Goal: Information Seeking & Learning: Learn about a topic

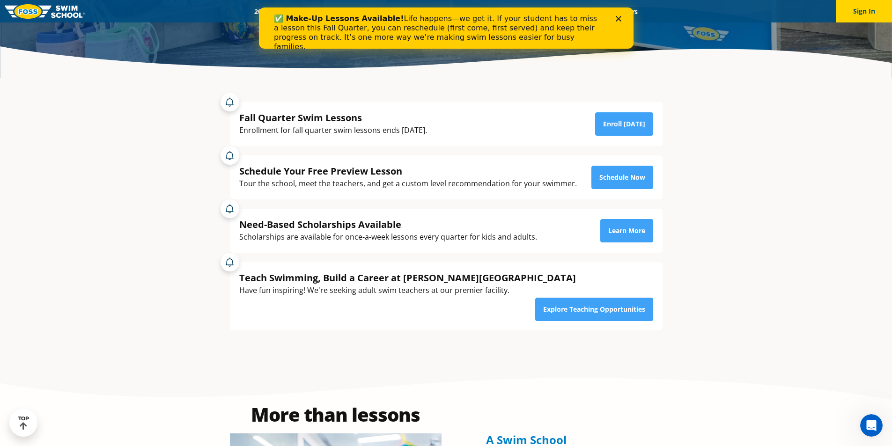
click at [621, 14] on div "✅ Make-Up Lessons Available! Life happens—we get it. If your student has to mis…" at bounding box center [446, 32] width 375 height 43
click at [620, 20] on icon "Close" at bounding box center [619, 19] width 6 height 6
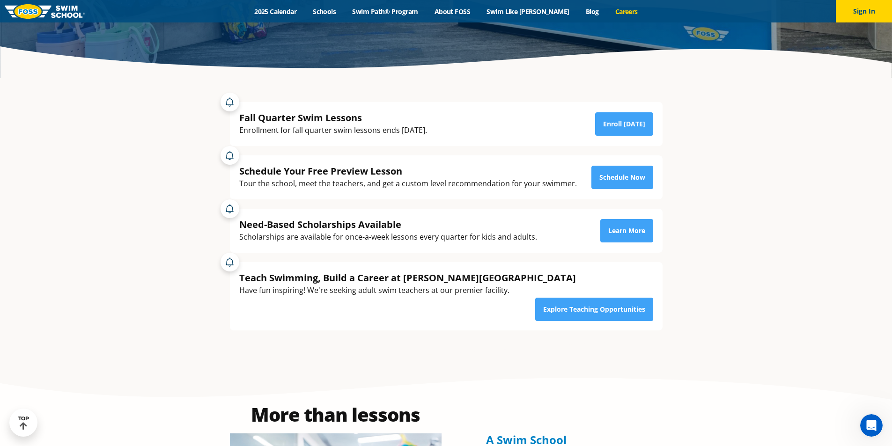
click at [609, 10] on link "Careers" at bounding box center [626, 11] width 39 height 9
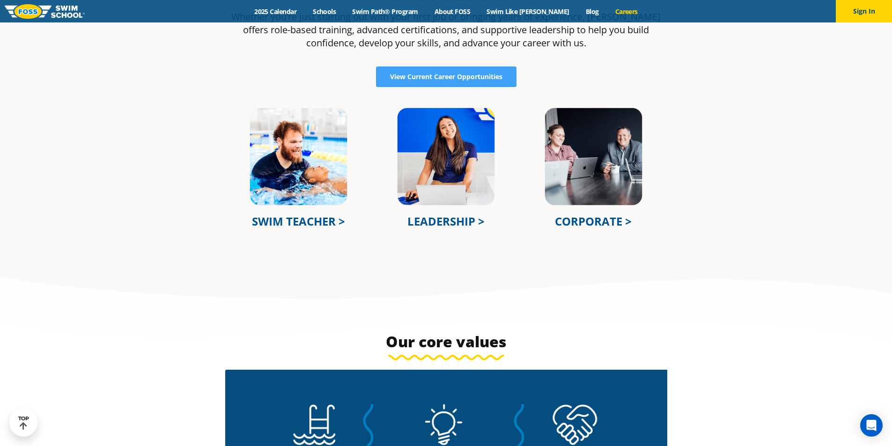
scroll to position [388, 0]
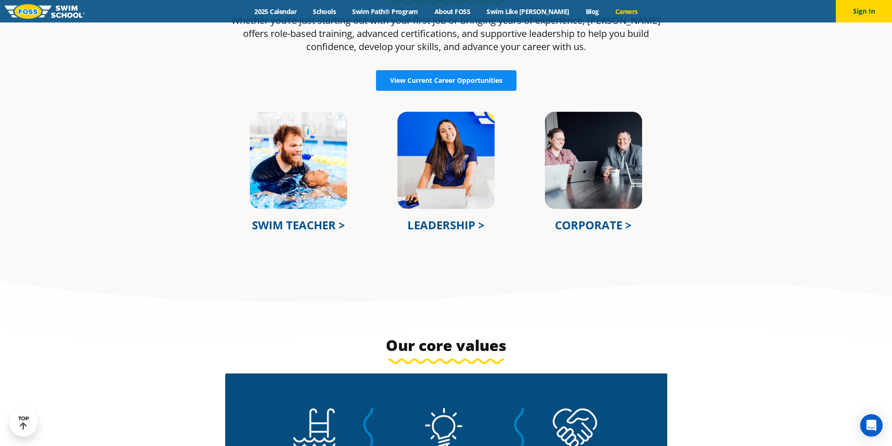
click at [405, 80] on span "View Current Career Opportunities" at bounding box center [446, 80] width 112 height 7
